Goal: Task Accomplishment & Management: Manage account settings

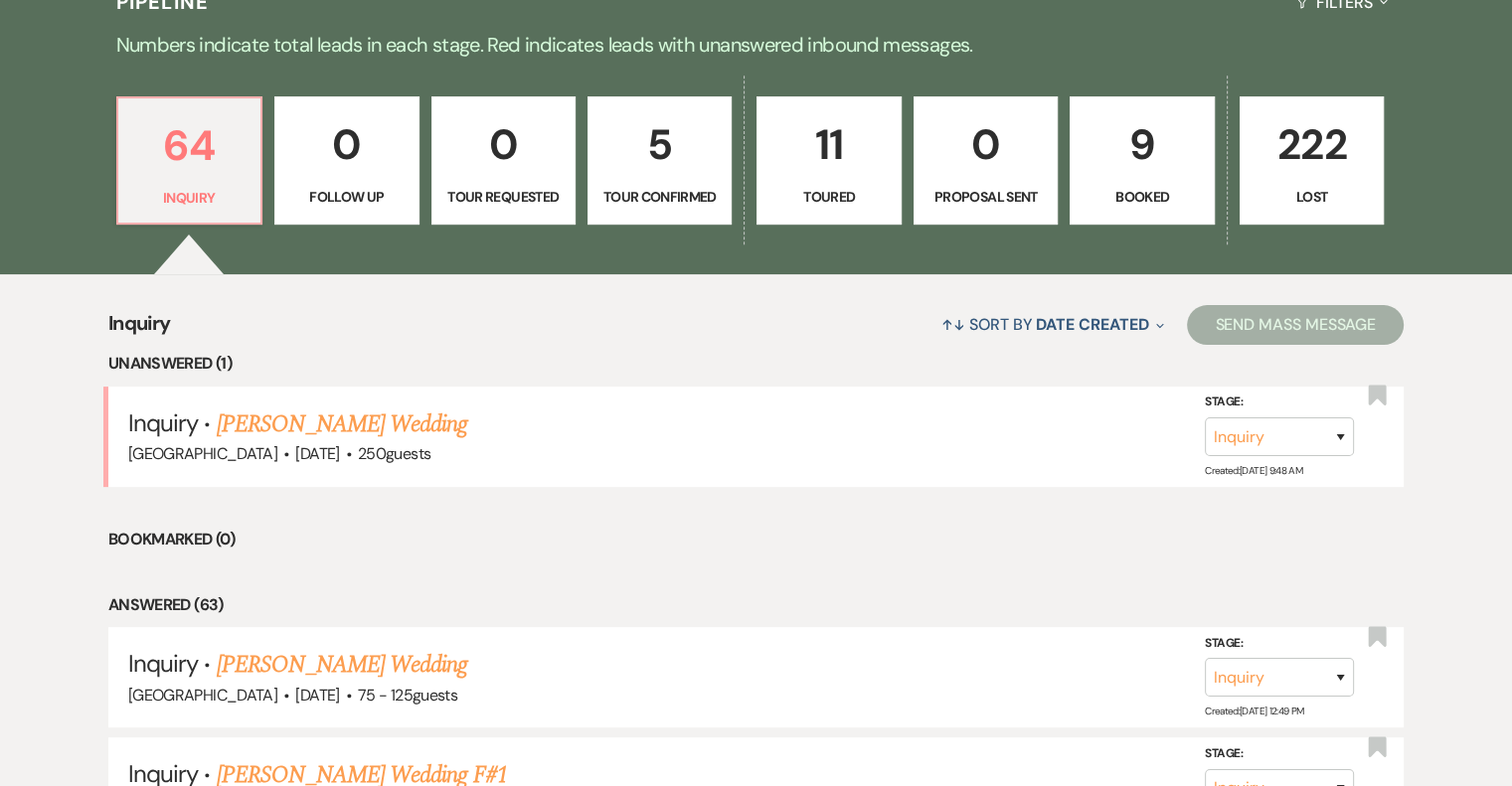
scroll to position [504, 0]
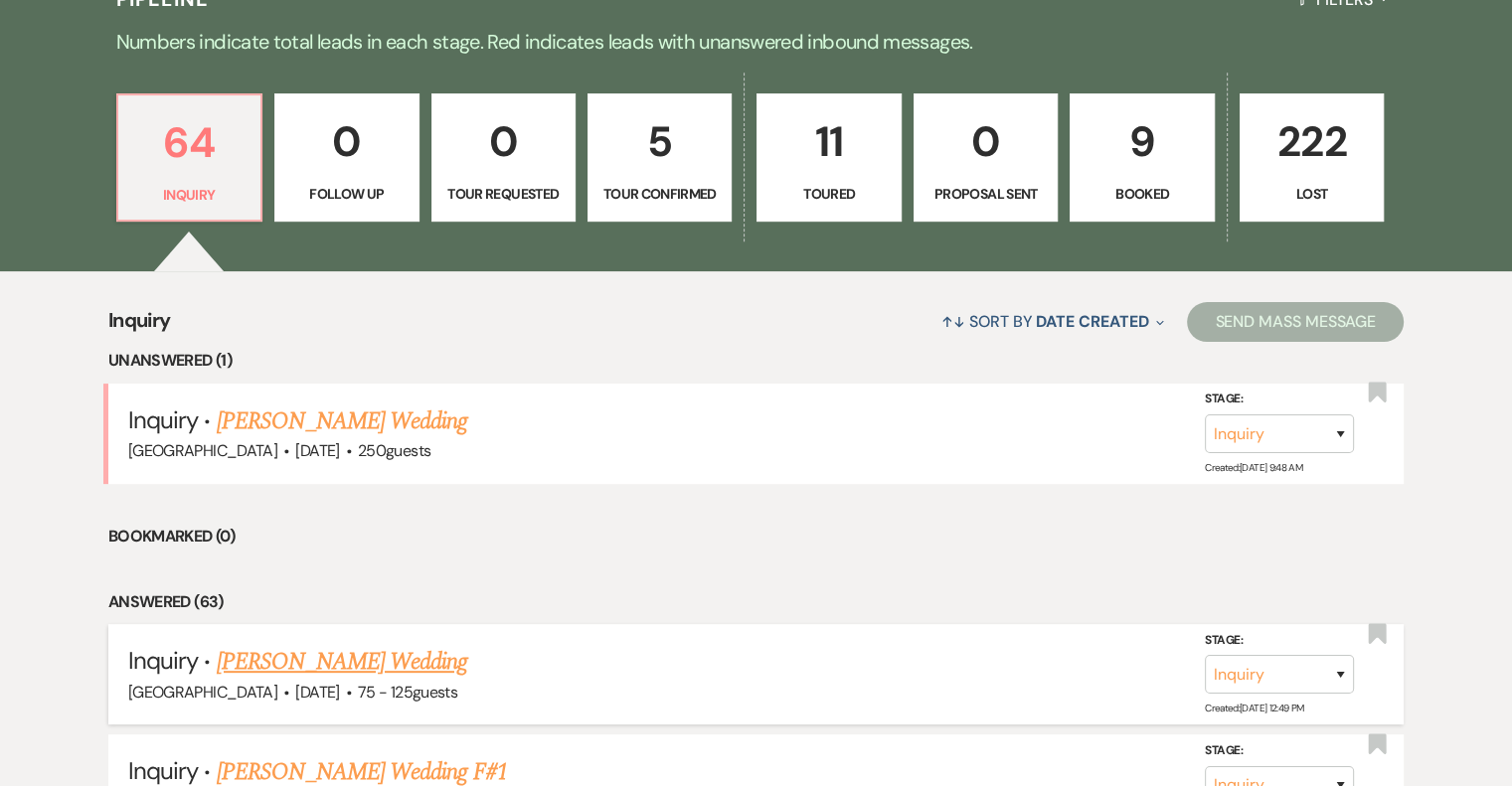
click at [398, 666] on link "[PERSON_NAME] Wedding" at bounding box center [342, 662] width 251 height 36
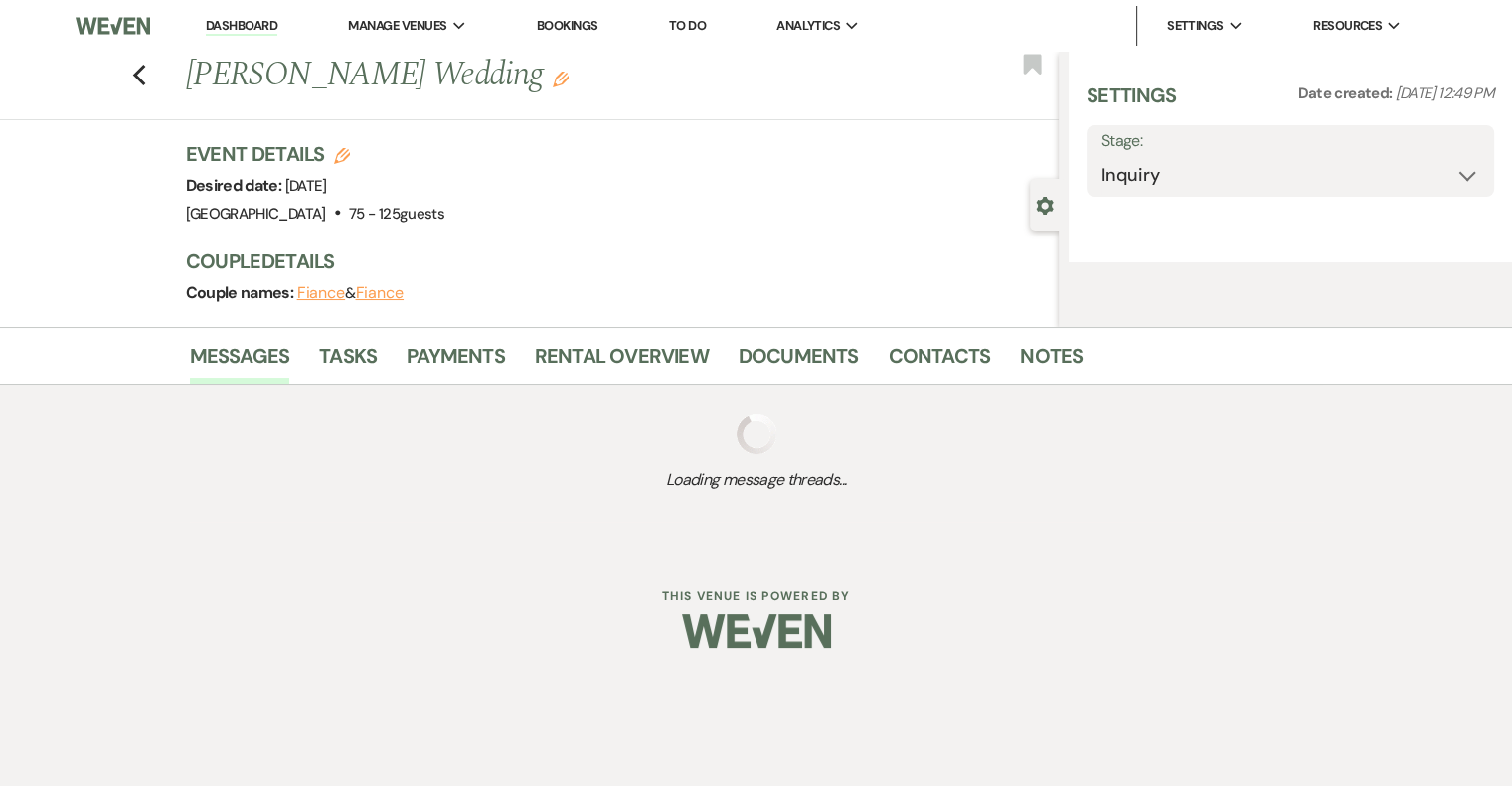
select select "3"
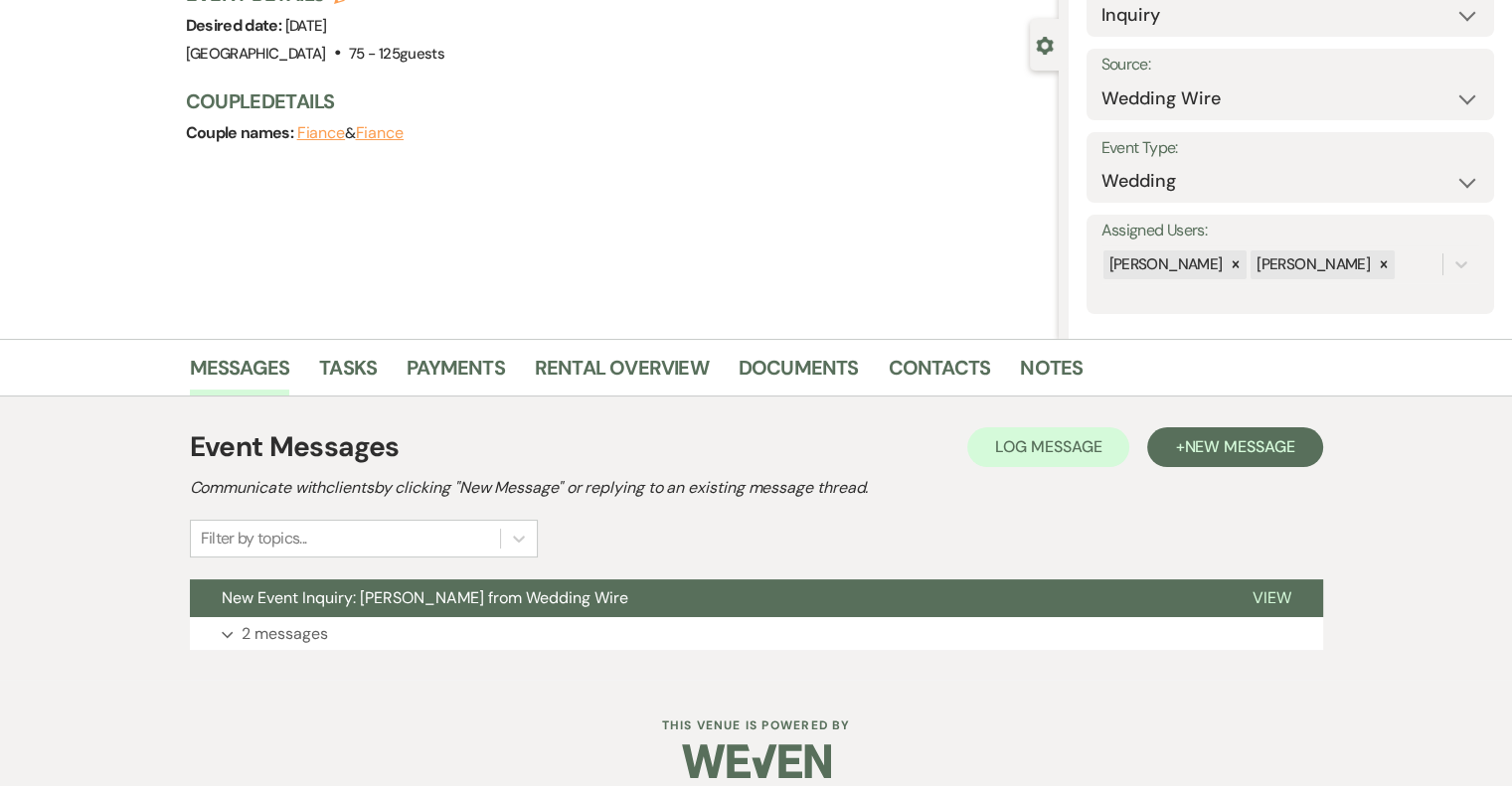
scroll to position [181, 0]
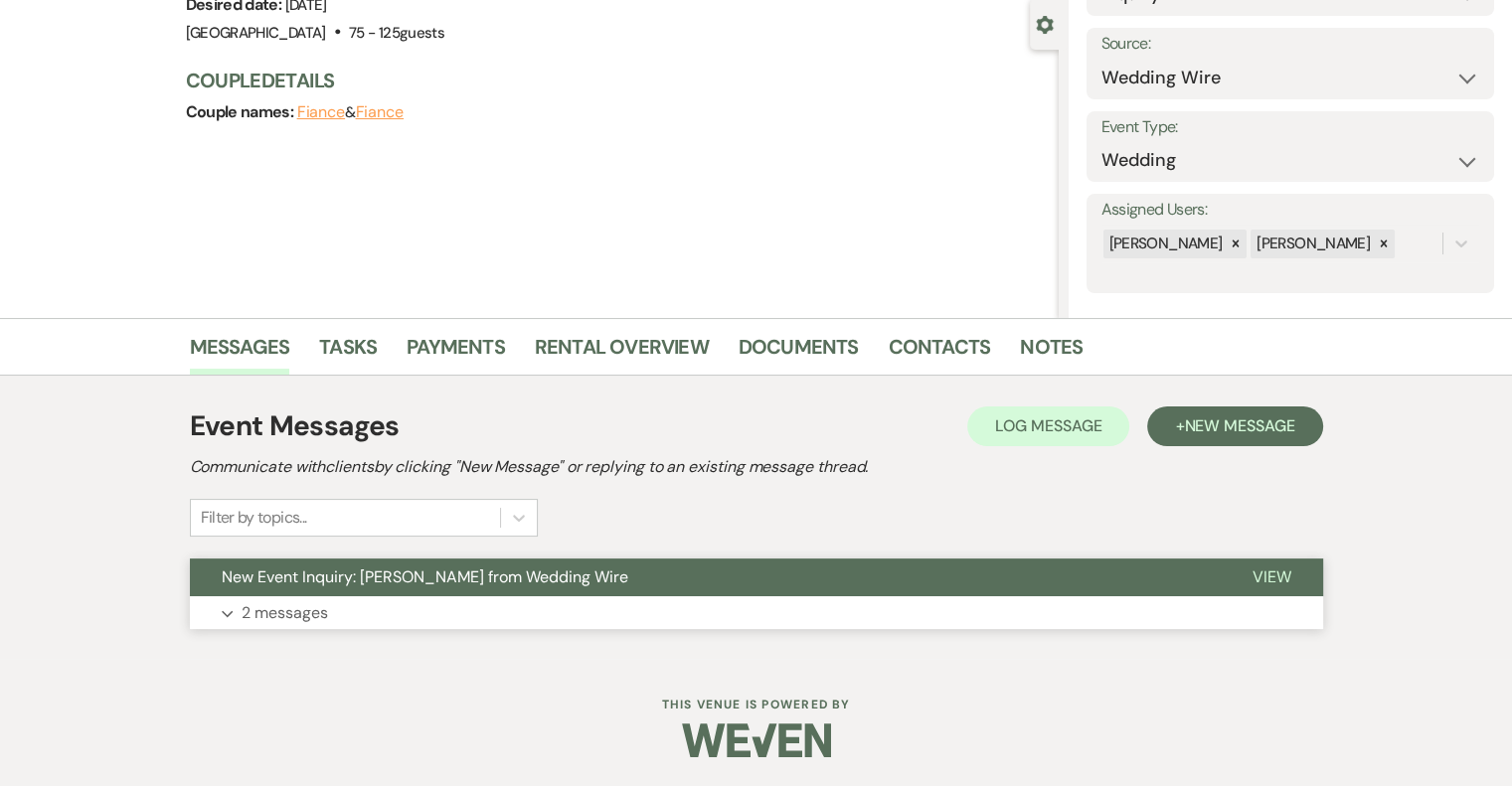
click at [276, 615] on p "2 messages" at bounding box center [284, 613] width 87 height 26
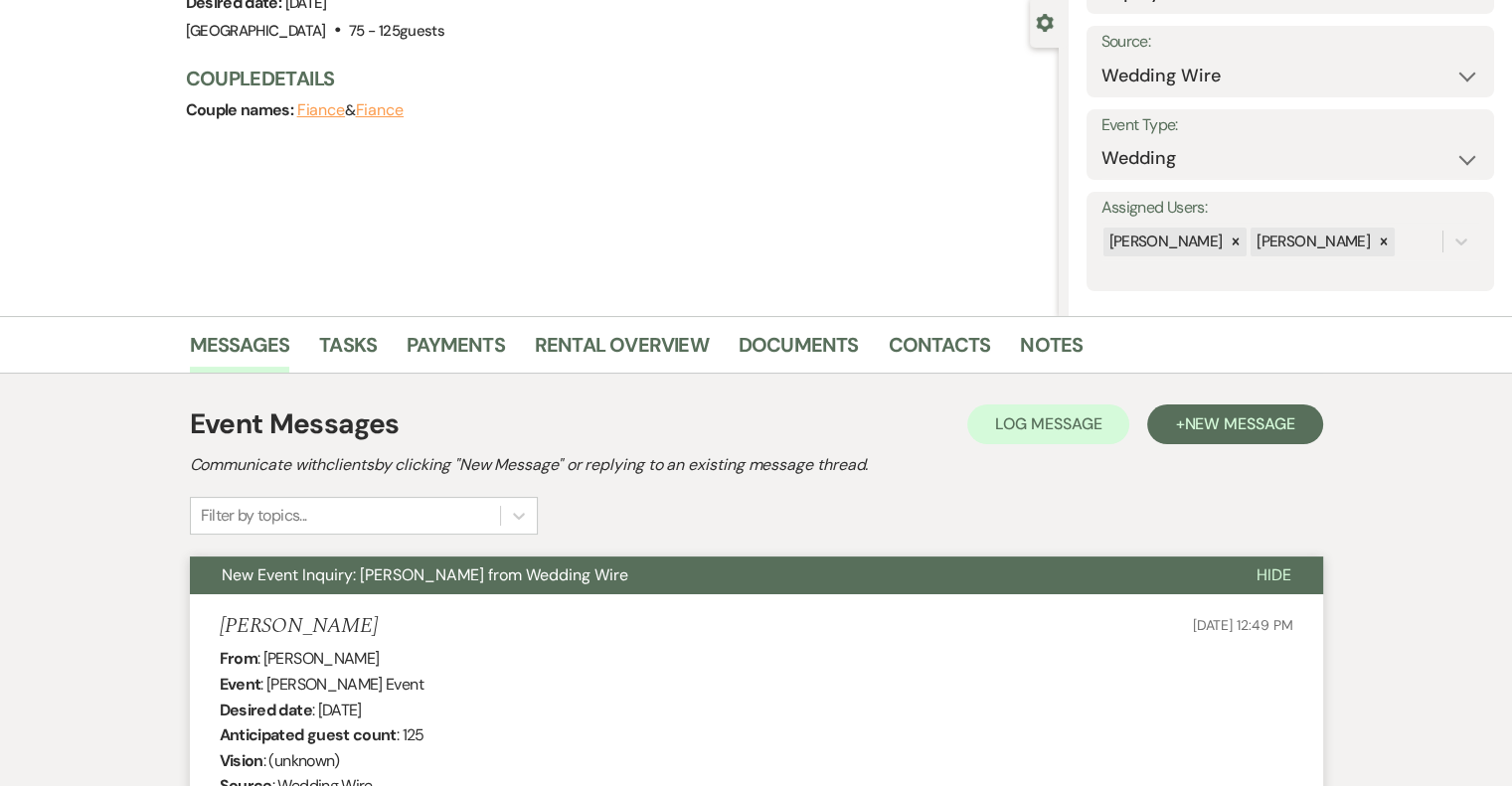
scroll to position [0, 0]
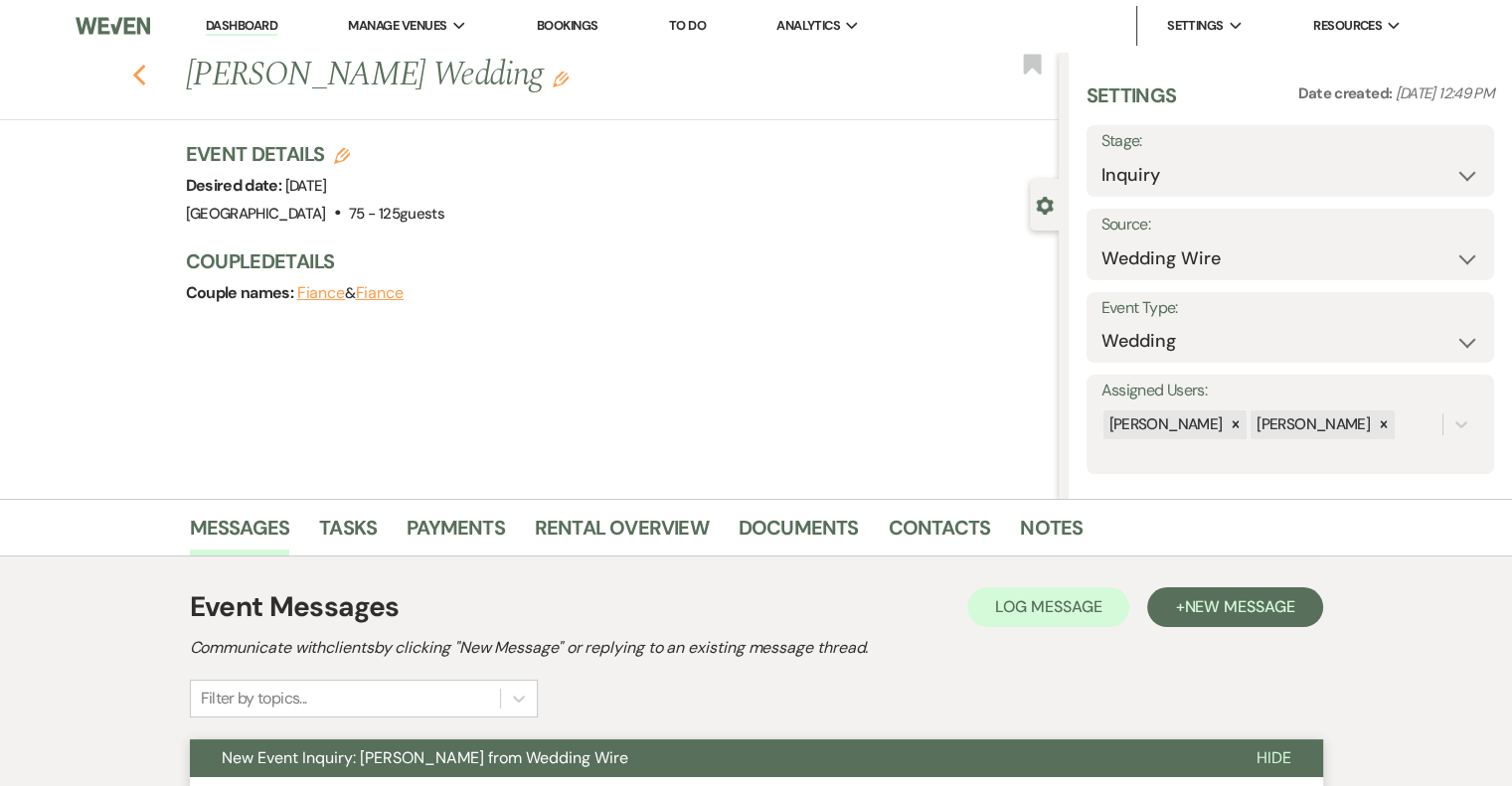
click at [148, 65] on icon "Previous" at bounding box center [140, 76] width 15 height 24
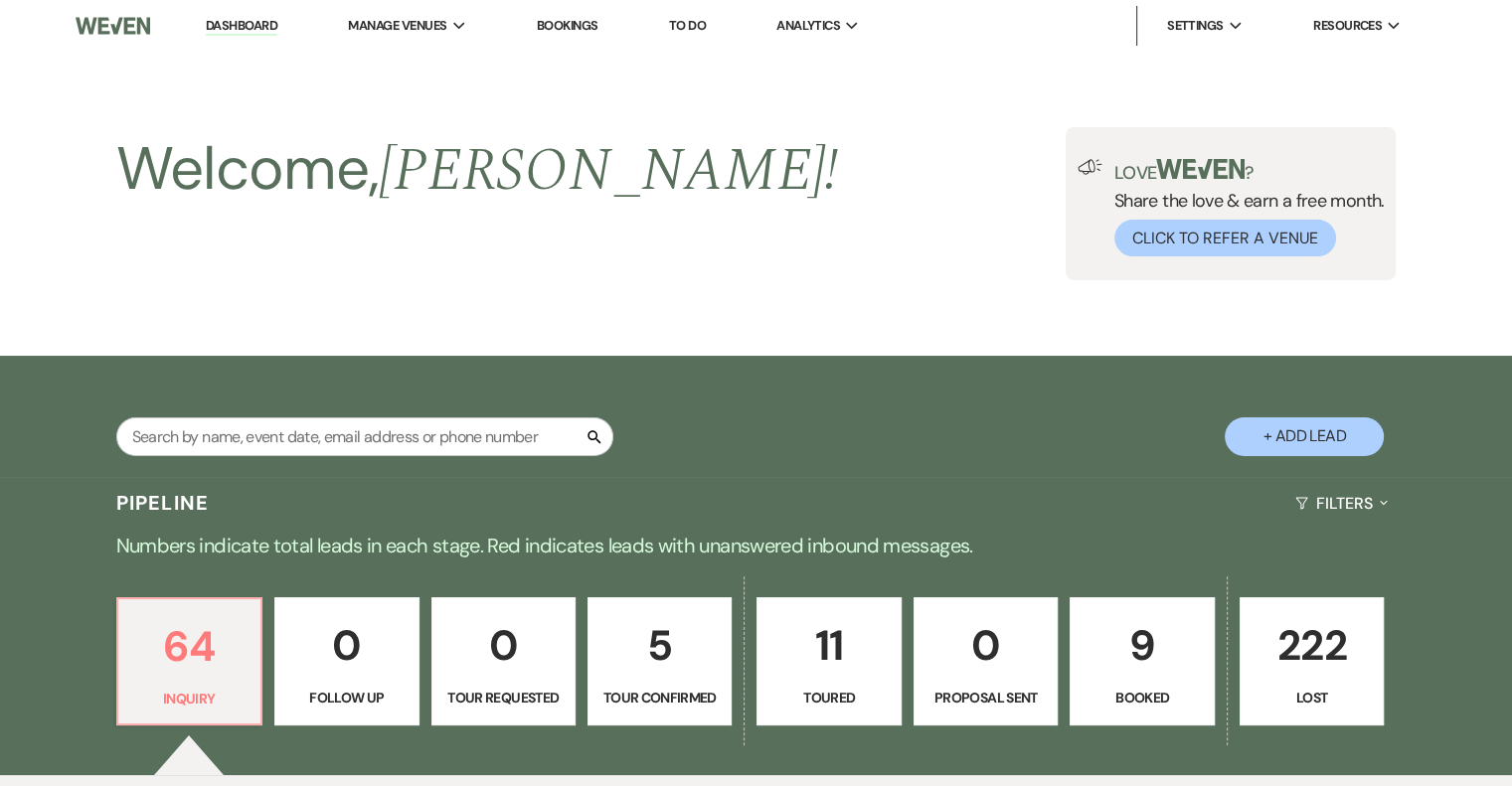
scroll to position [504, 0]
